Goal: Information Seeking & Learning: Find contact information

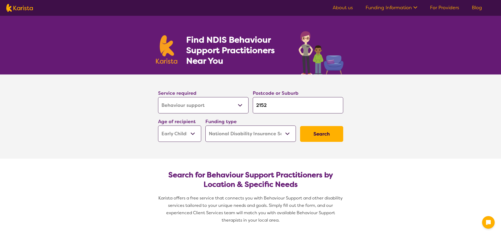
select select "Behaviour support"
select select "EC"
select select "NDIS"
select select "Behaviour support"
select select "EC"
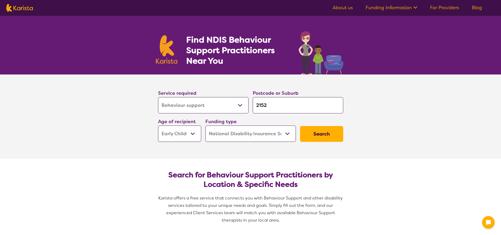
select select "NDIS"
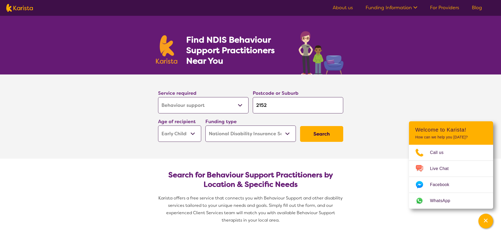
drag, startPoint x: 279, startPoint y: 107, endPoint x: 249, endPoint y: 106, distance: 30.2
click at [249, 106] on div "Service required Allied Health Assistant Assessment ([MEDICAL_DATA] or [MEDICAL…" at bounding box center [250, 115] width 189 height 57
type input "2"
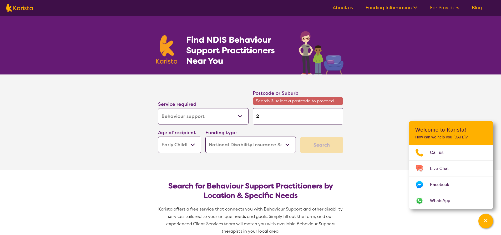
type input "27"
type input "277"
type input "2770"
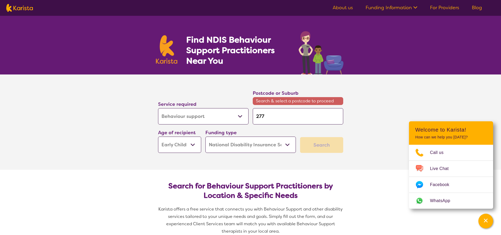
type input "2770"
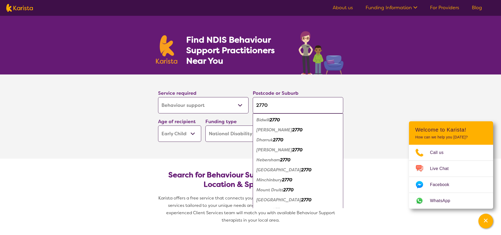
type input "2770"
click at [362, 109] on section "Service required Allied Health Assistant Assessment ([MEDICAL_DATA] or [MEDICAL…" at bounding box center [250, 116] width 501 height 84
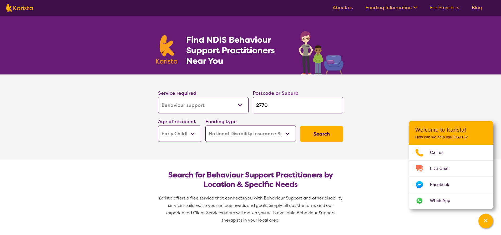
click at [330, 138] on button "Search" at bounding box center [321, 134] width 43 height 16
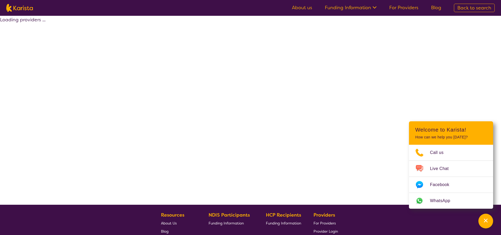
select select "by_score"
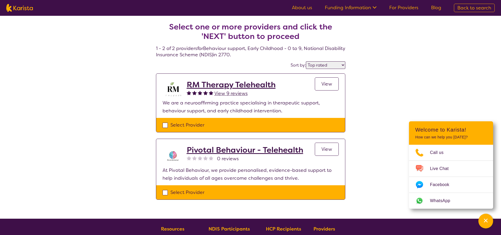
select select "Behaviour support"
select select "EC"
select select "NDIS"
select select "Behaviour support"
select select "EC"
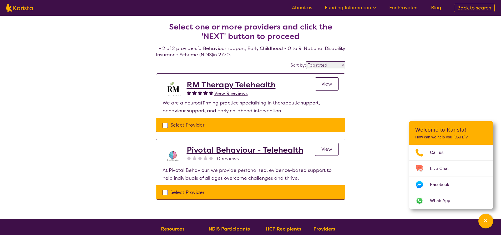
select select "NDIS"
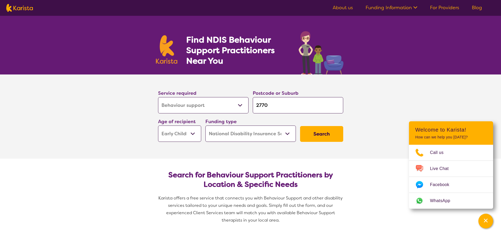
click at [195, 132] on select "Early Childhood - 0 to 9 Child - 10 to 11 Adolescent - 12 to 17 Adult - 18 to 6…" at bounding box center [179, 133] width 43 height 16
select select "CH"
click at [158, 125] on select "Early Childhood - 0 to 9 Child - 10 to 11 Adolescent - 12 to 17 Adult - 18 to 6…" at bounding box center [179, 133] width 43 height 16
select select "CH"
click at [326, 134] on button "Search" at bounding box center [321, 134] width 43 height 16
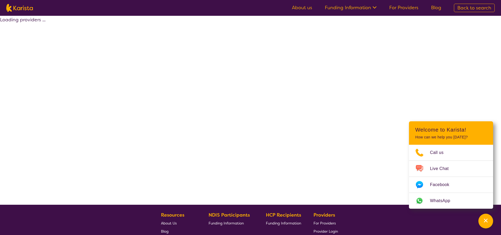
select select "by_score"
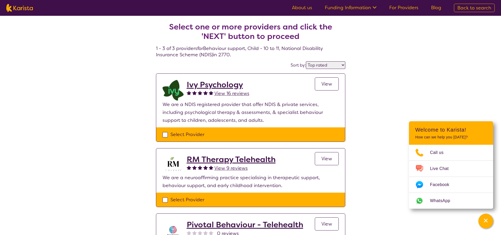
select select "Behaviour support"
select select "CH"
select select "NDIS"
select select "Behaviour support"
select select "CH"
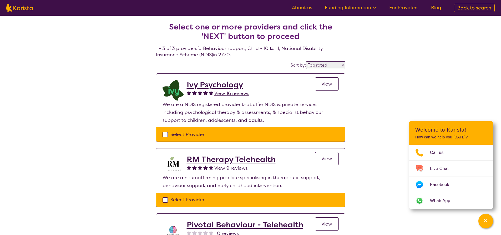
select select "NDIS"
